Goal: Task Accomplishment & Management: Manage account settings

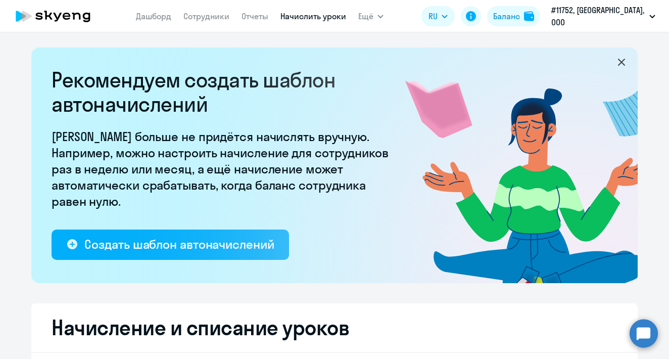
select select "10"
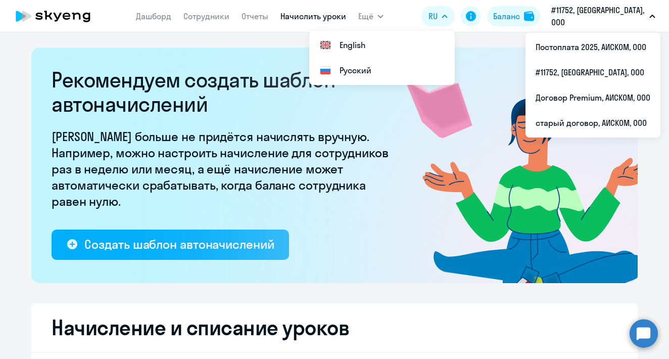
click at [630, 15] on p "#11752, [GEOGRAPHIC_DATA], ООО" at bounding box center [599, 16] width 94 height 24
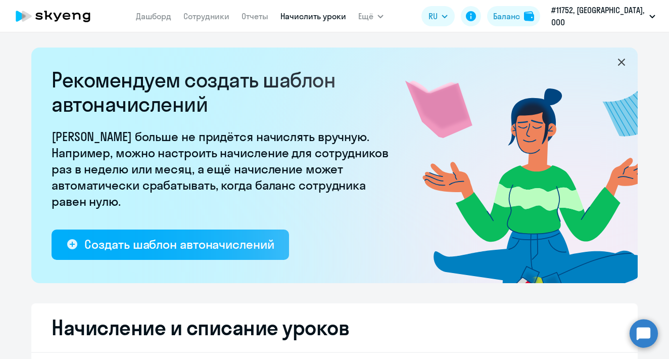
click at [630, 15] on p "#11752, [GEOGRAPHIC_DATA], ООО" at bounding box center [599, 16] width 94 height 24
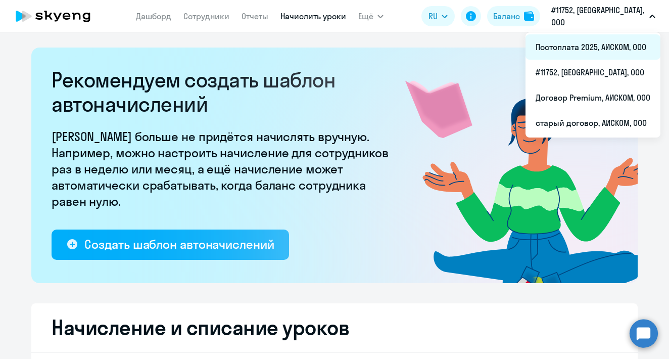
click at [603, 45] on li "Постоплата 2025, АИСКОМ, ООО" at bounding box center [593, 46] width 135 height 25
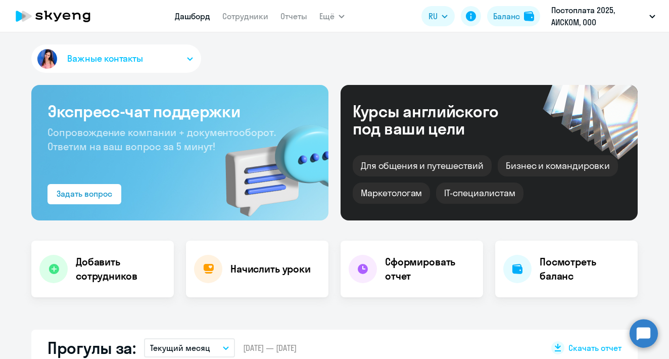
select select "30"
click at [296, 269] on h4 "Начислить уроки" at bounding box center [271, 269] width 80 height 14
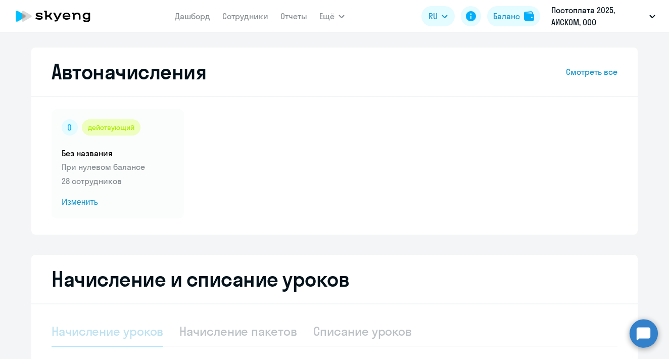
select select "10"
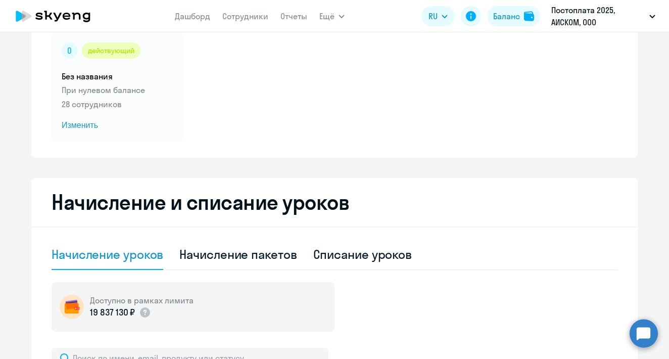
scroll to position [78, 0]
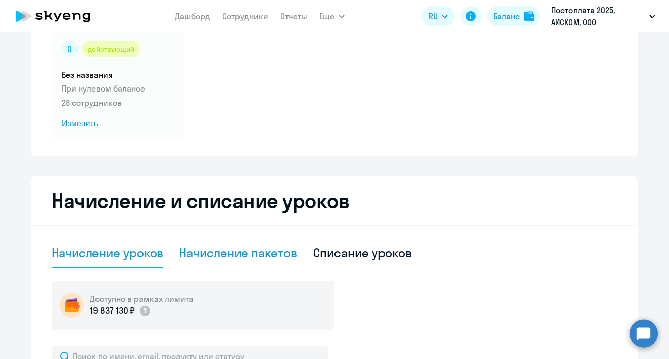
click at [276, 261] on div "Начисление пакетов" at bounding box center [238, 253] width 117 height 30
select select "10"
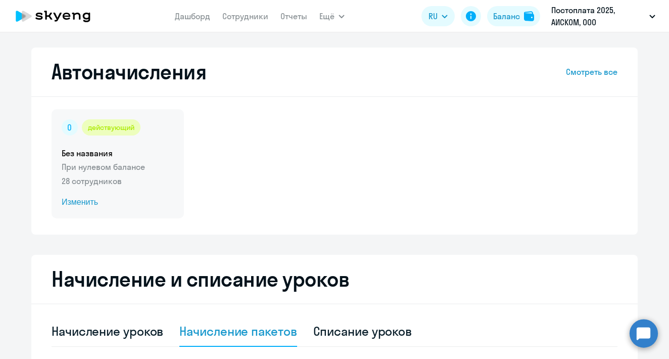
scroll to position [0, 0]
click at [128, 160] on div "действующий Без названия При нулевом балансе 28 сотрудников Изменить" at bounding box center [118, 163] width 132 height 109
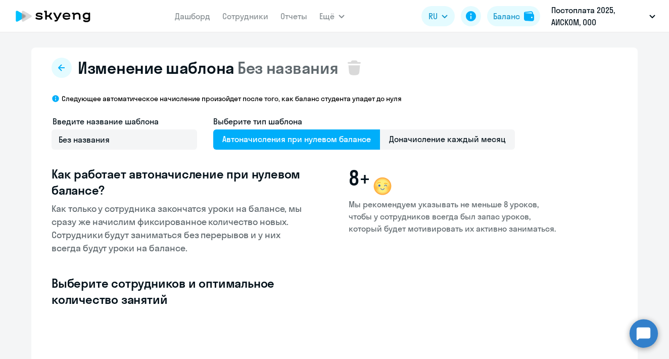
select select "10"
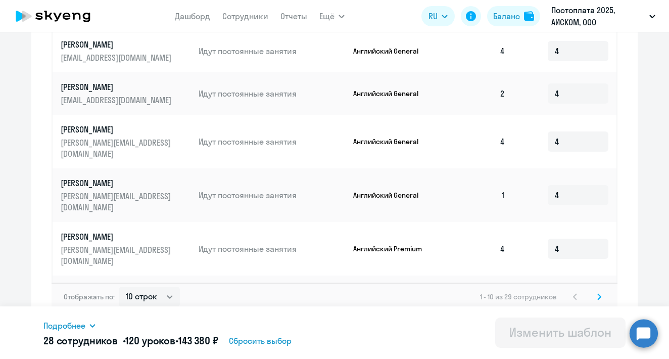
scroll to position [531, 0]
click at [602, 291] on svg-icon at bounding box center [600, 297] width 12 height 12
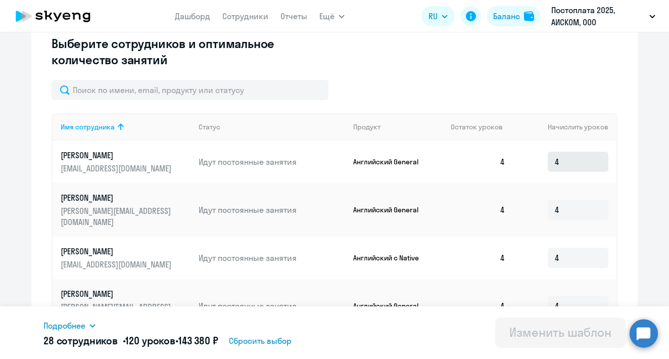
scroll to position [241, 0]
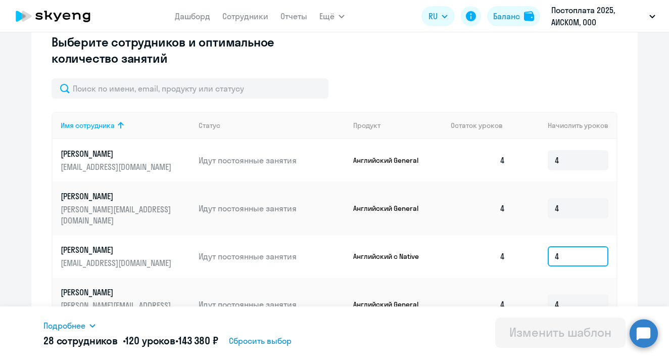
click at [579, 250] on input "4" at bounding box center [578, 256] width 61 height 20
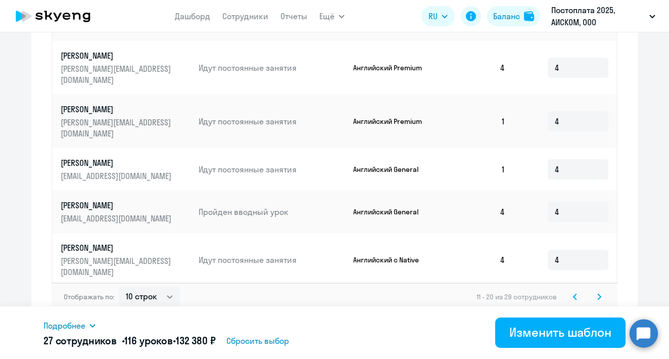
scroll to position [531, 0]
click at [602, 292] on svg-icon at bounding box center [600, 297] width 12 height 12
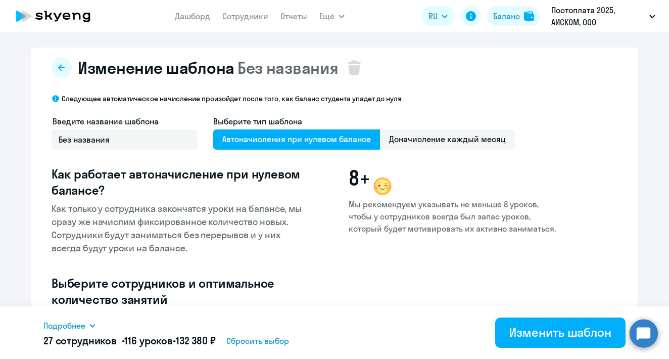
scroll to position [0, 0]
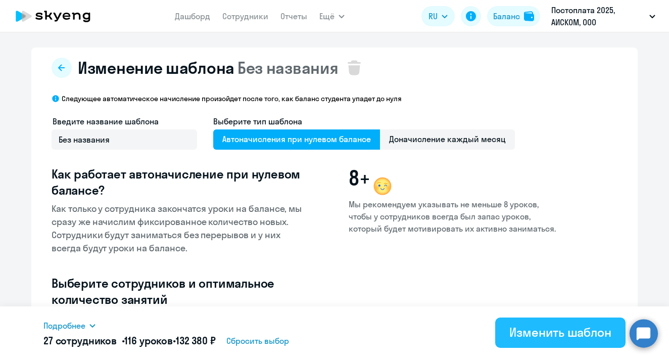
click at [560, 336] on div "Изменить шаблон" at bounding box center [561, 332] width 102 height 16
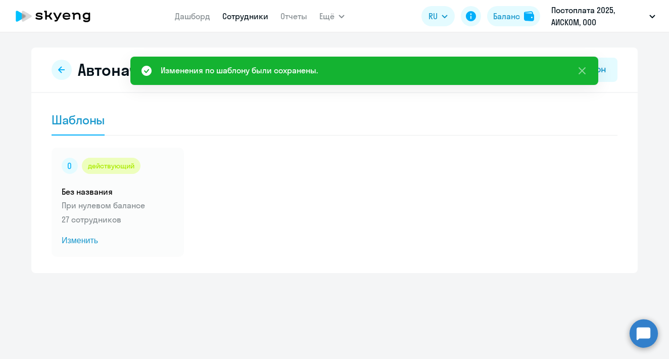
click at [243, 15] on link "Сотрудники" at bounding box center [245, 16] width 46 height 10
select select "30"
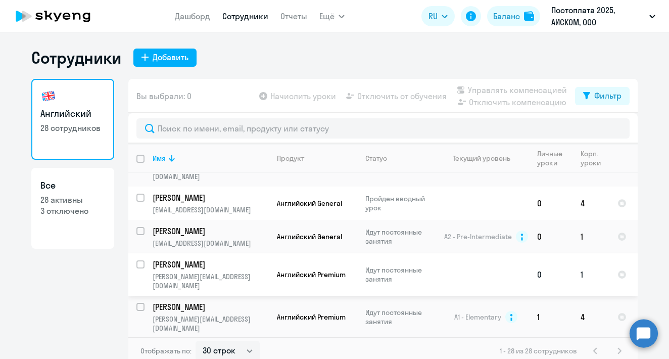
scroll to position [427, 0]
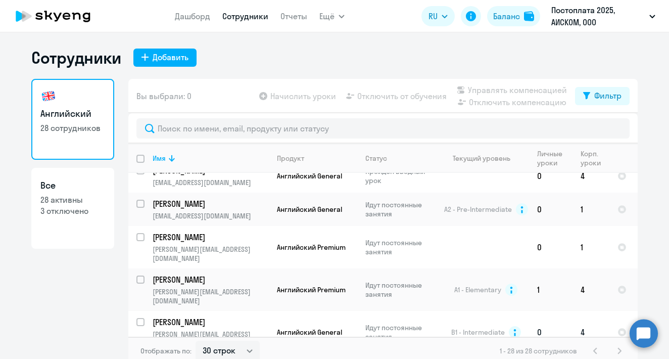
click at [148, 311] on td "[PERSON_NAME] [PERSON_NAME][EMAIL_ADDRESS][DOMAIN_NAME]" at bounding box center [207, 332] width 124 height 42
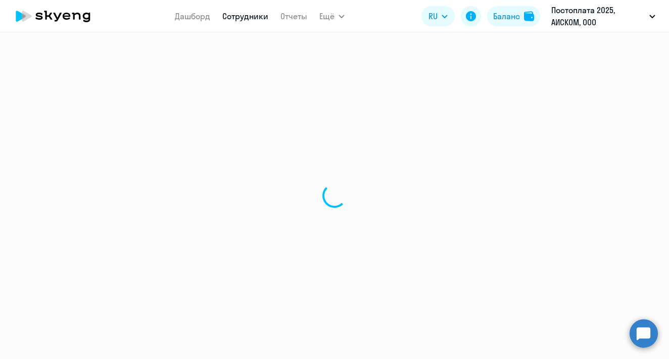
select select "english"
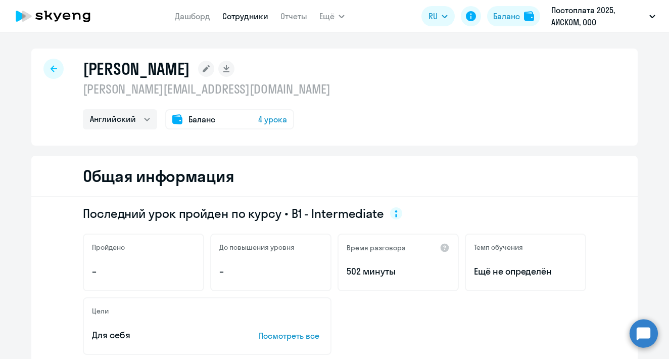
select select "30"
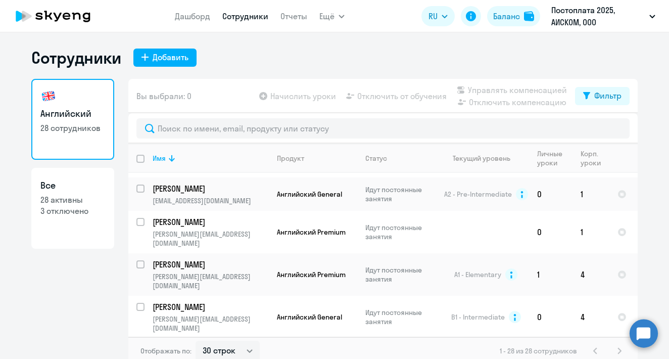
scroll to position [440, 0]
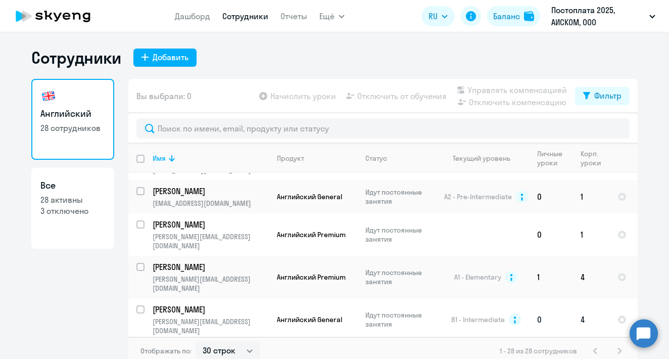
click at [142, 305] on input "select row 16012473" at bounding box center [147, 315] width 20 height 20
checkbox input "true"
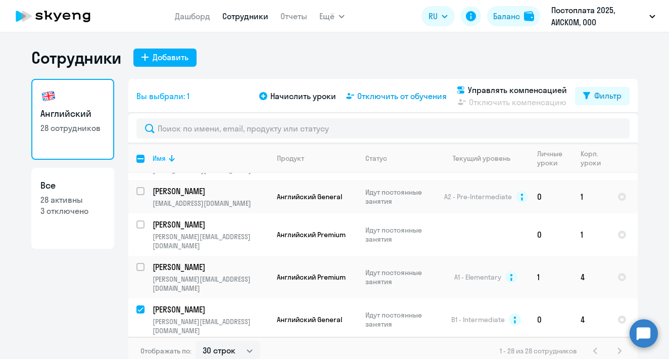
click at [389, 97] on span "Отключить от обучения" at bounding box center [402, 96] width 90 height 12
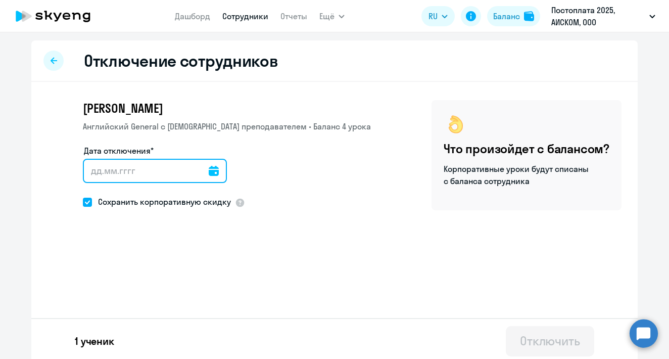
click at [175, 166] on input "Дата отключения*" at bounding box center [155, 171] width 144 height 24
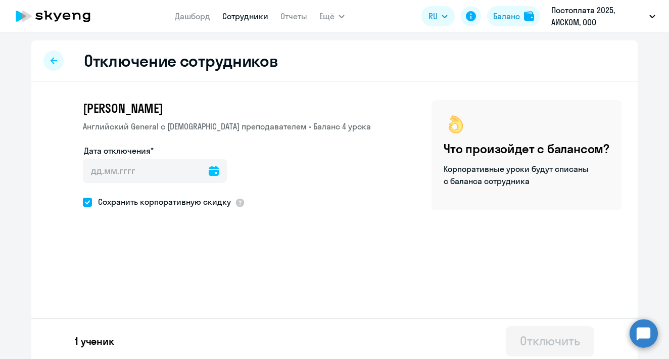
click at [210, 174] on icon at bounding box center [214, 171] width 10 height 10
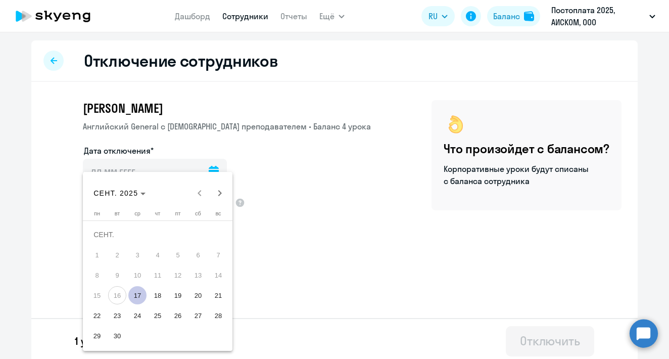
click at [115, 312] on span "23" at bounding box center [117, 315] width 18 height 18
type input "[DATE]"
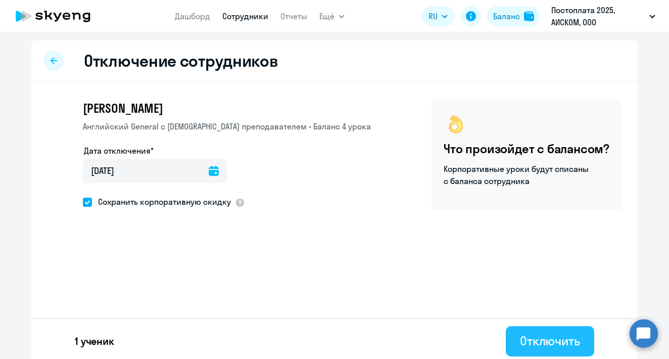
click at [576, 334] on div "Отключить" at bounding box center [550, 341] width 60 height 16
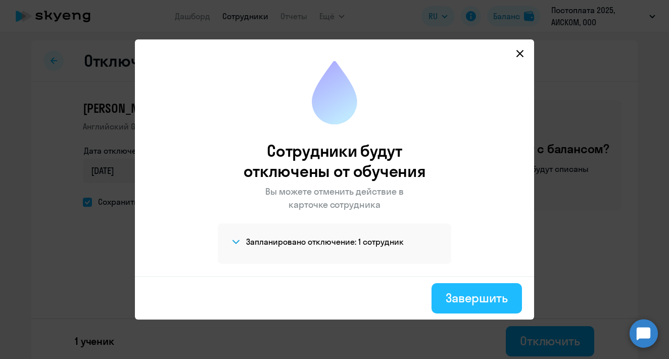
click at [482, 294] on div "Завершить" at bounding box center [477, 298] width 62 height 16
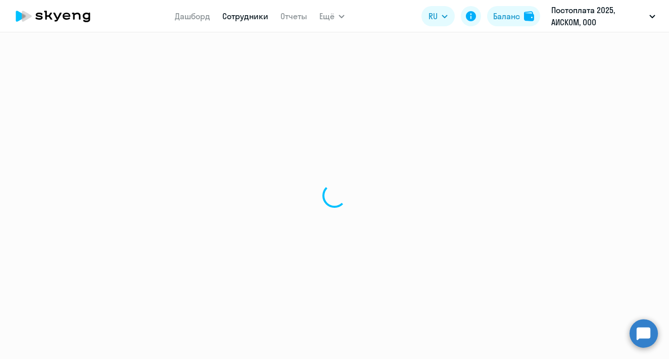
select select "30"
